Goal: Information Seeking & Learning: Learn about a topic

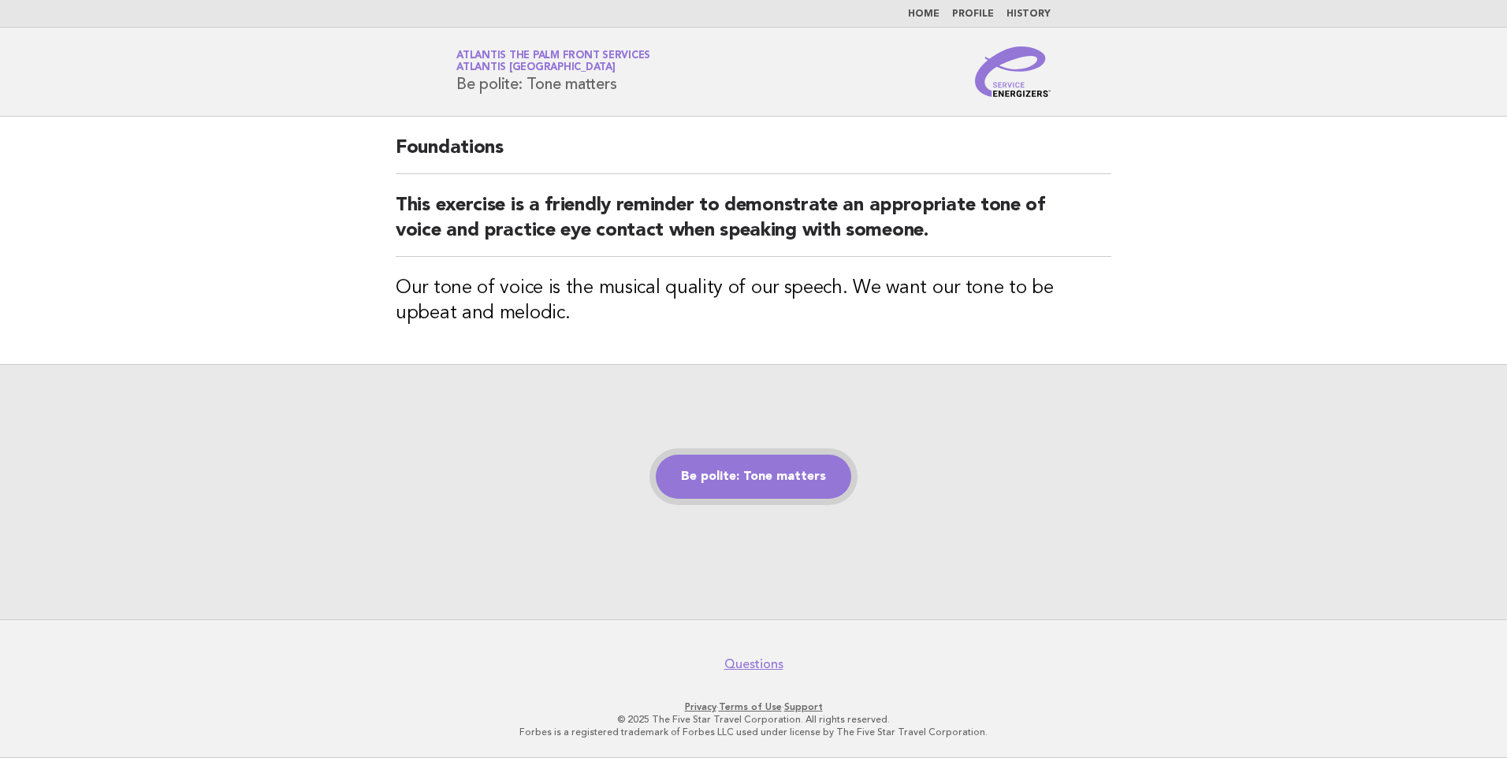
click at [738, 470] on link "Be polite: Tone matters" at bounding box center [753, 477] width 195 height 44
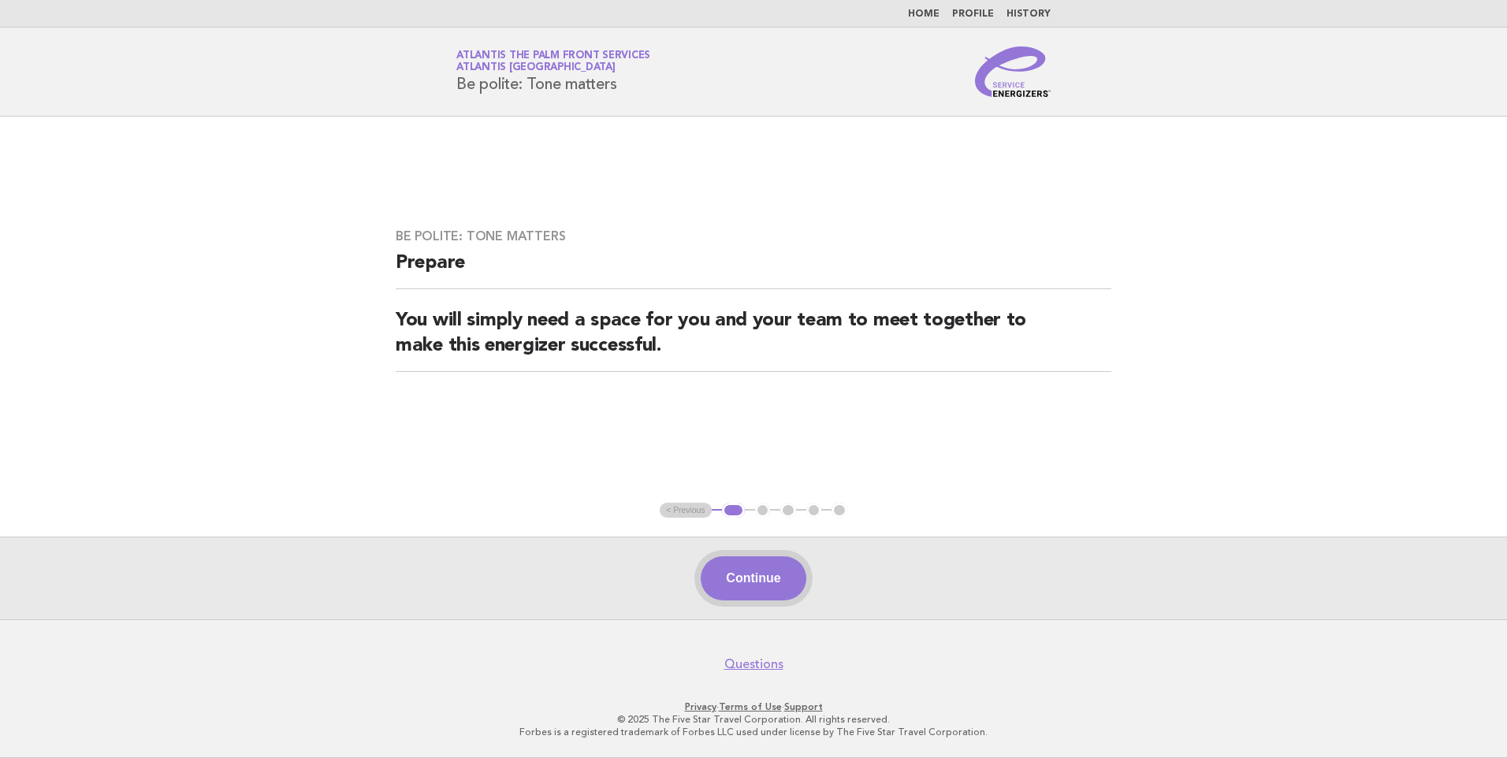
click at [759, 563] on button "Continue" at bounding box center [753, 578] width 105 height 44
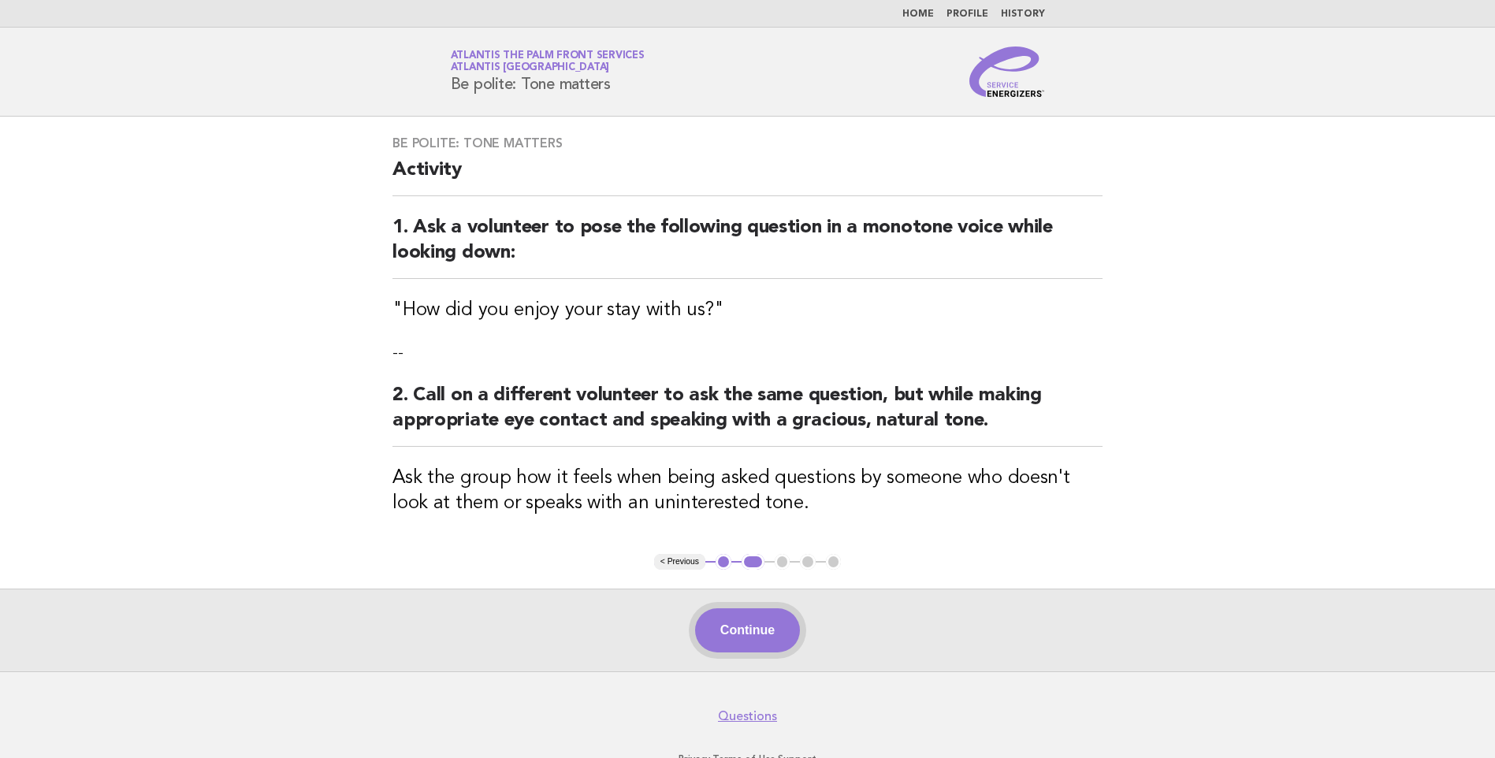
click at [745, 634] on button "Continue" at bounding box center [747, 630] width 105 height 44
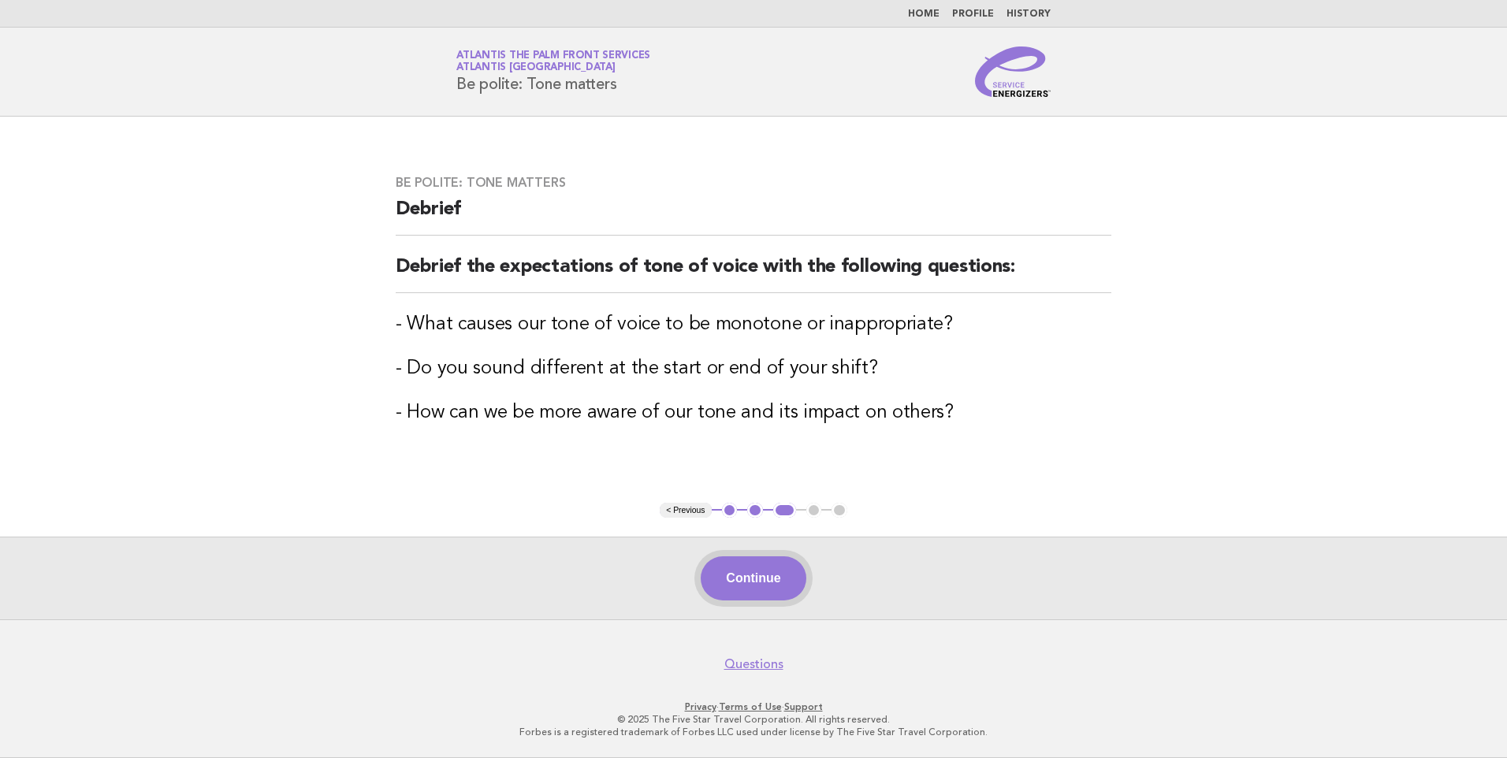
click at [758, 590] on button "Continue" at bounding box center [753, 578] width 105 height 44
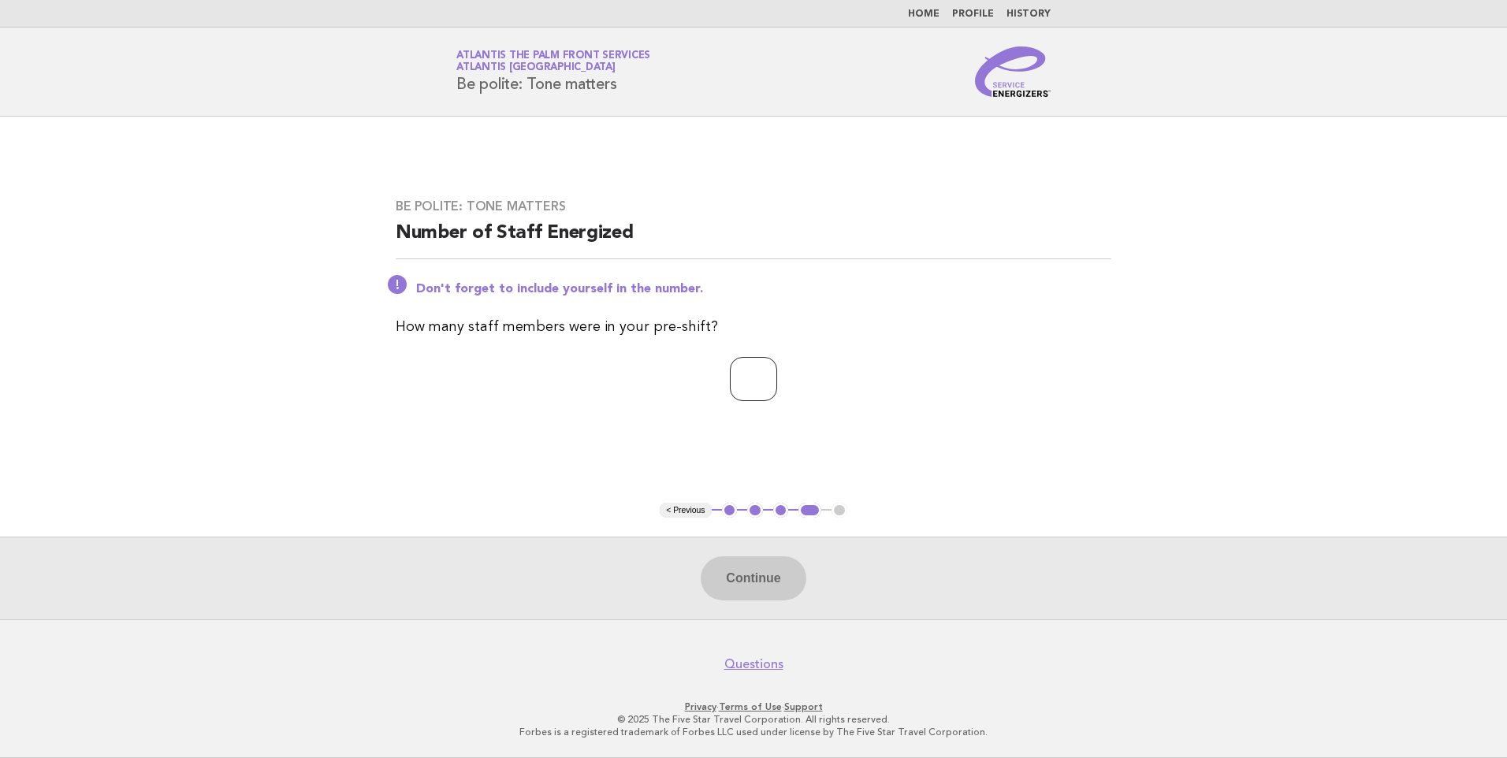
click at [765, 380] on input "number" at bounding box center [753, 379] width 47 height 44
type input "*"
click at [746, 569] on button "Continue" at bounding box center [753, 578] width 105 height 44
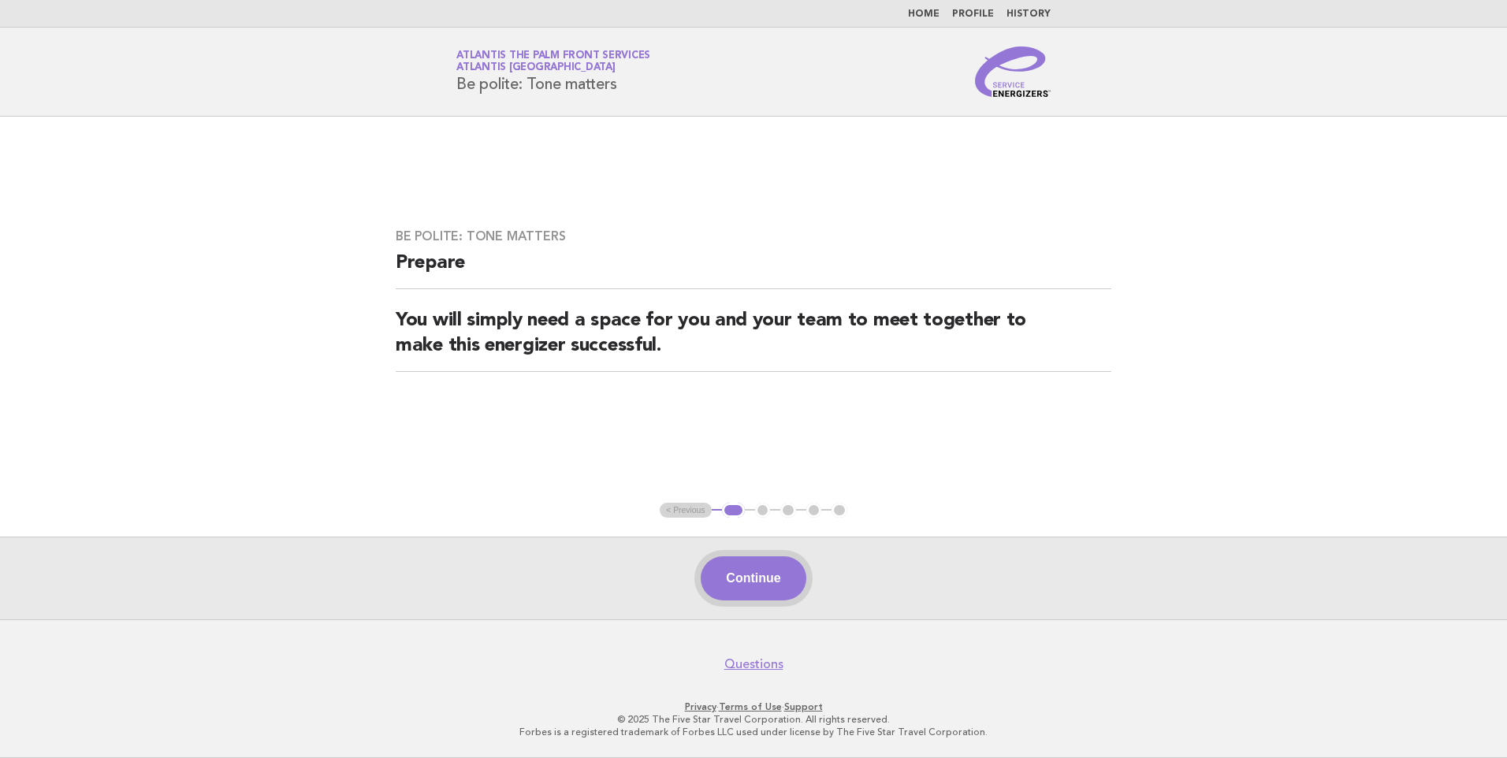
click at [758, 575] on button "Continue" at bounding box center [753, 578] width 105 height 44
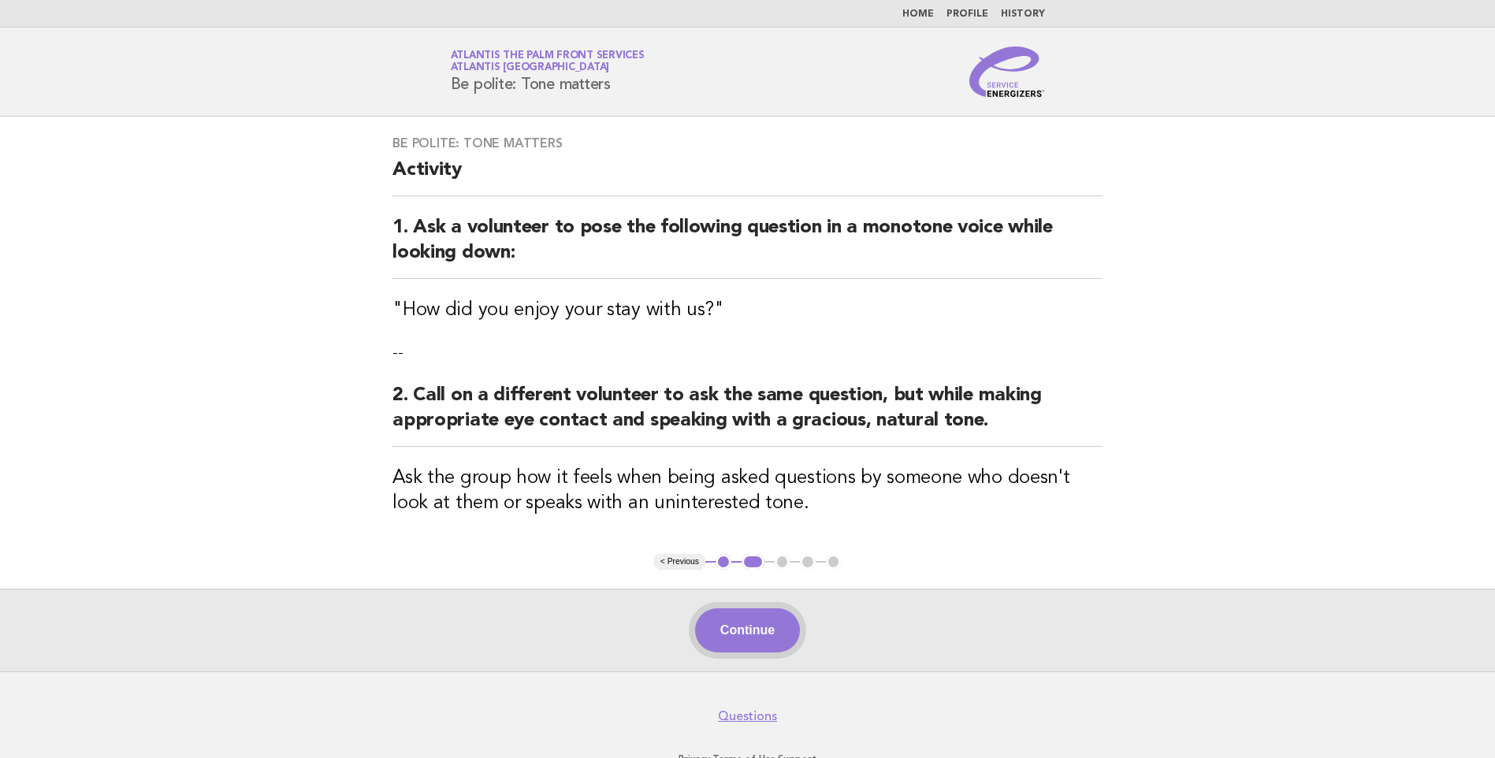
click at [727, 641] on button "Continue" at bounding box center [747, 630] width 105 height 44
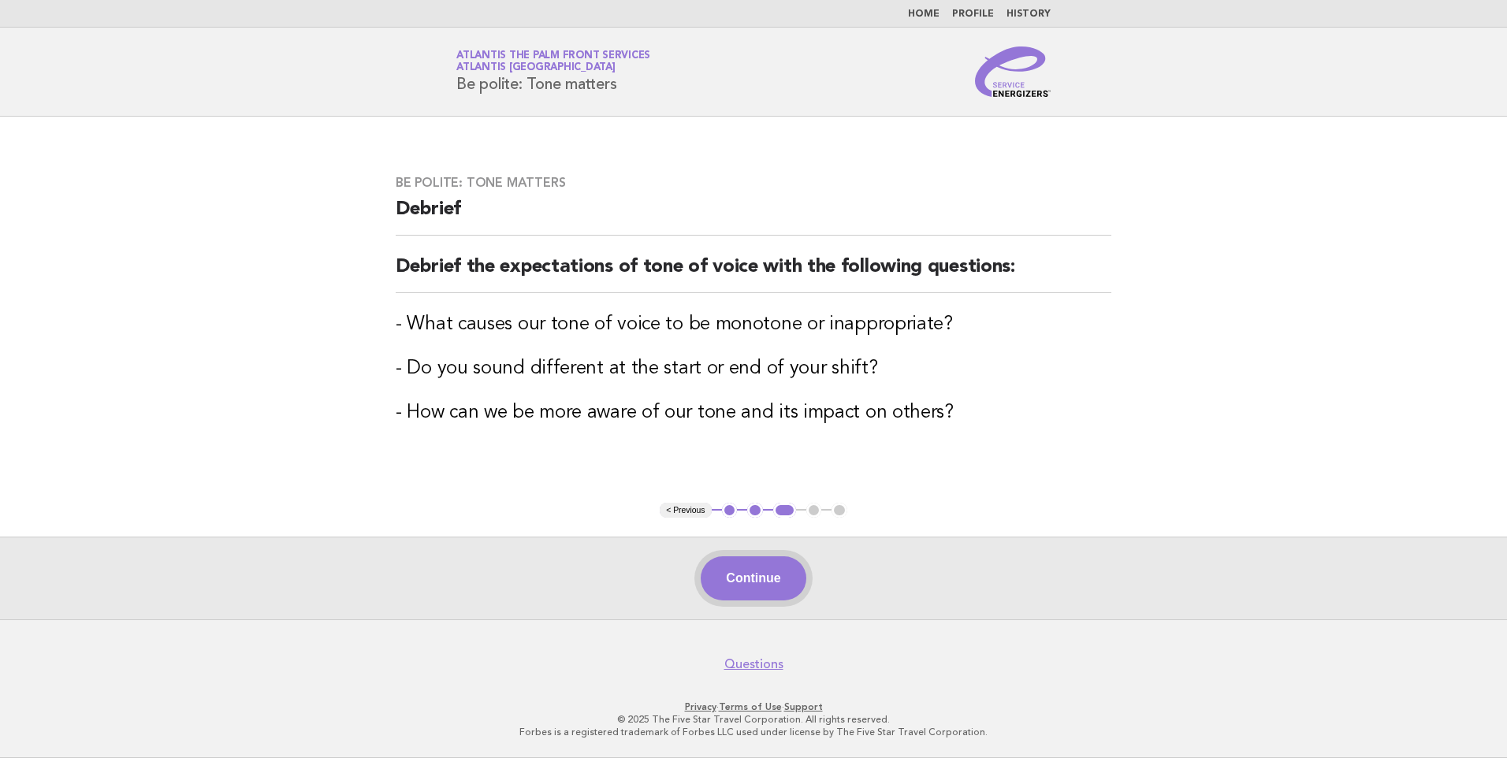
click at [750, 576] on button "Continue" at bounding box center [753, 578] width 105 height 44
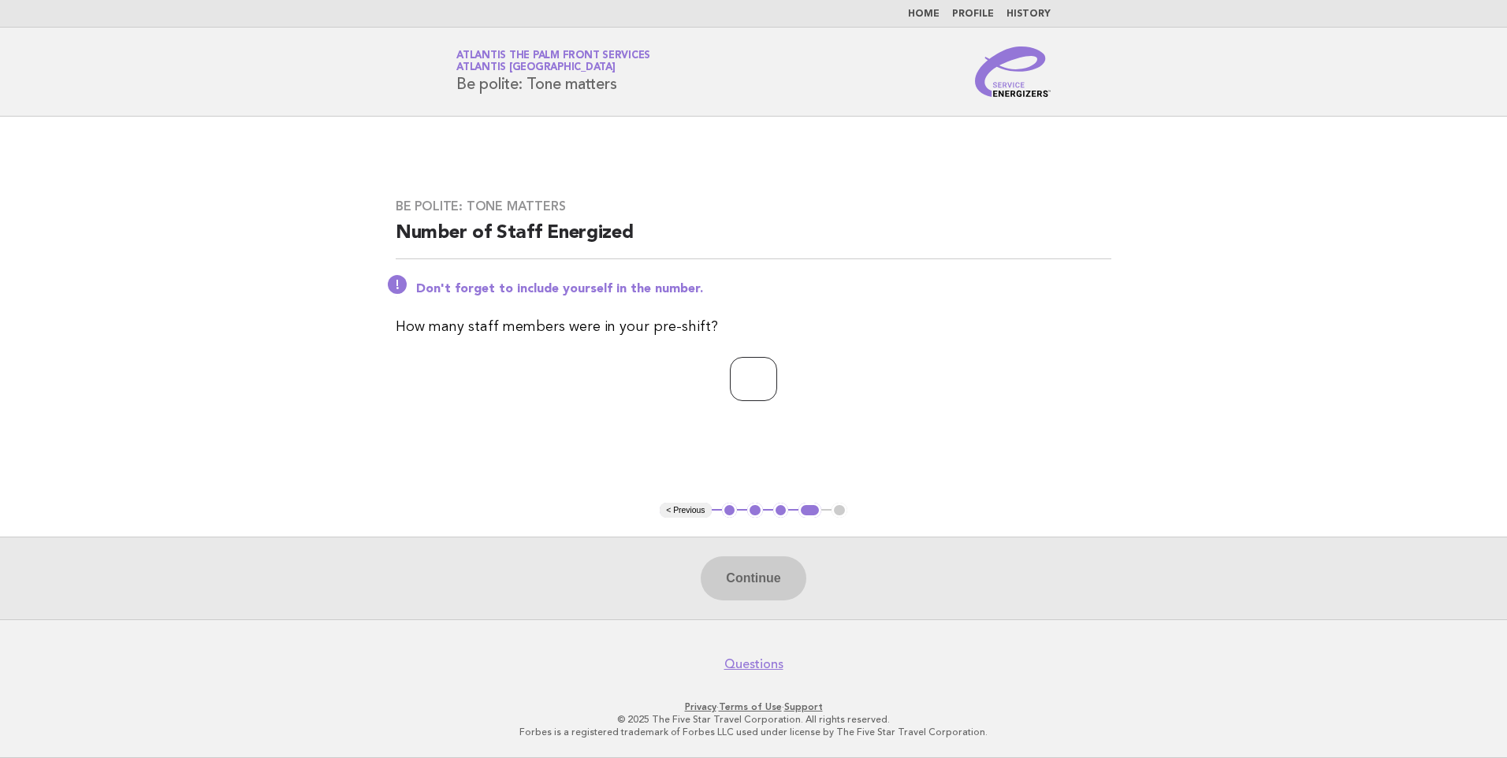
click at [730, 382] on input "number" at bounding box center [753, 379] width 47 height 44
type input "*"
click at [746, 574] on button "Continue" at bounding box center [753, 578] width 105 height 44
